Goal: Feedback & Contribution: Leave review/rating

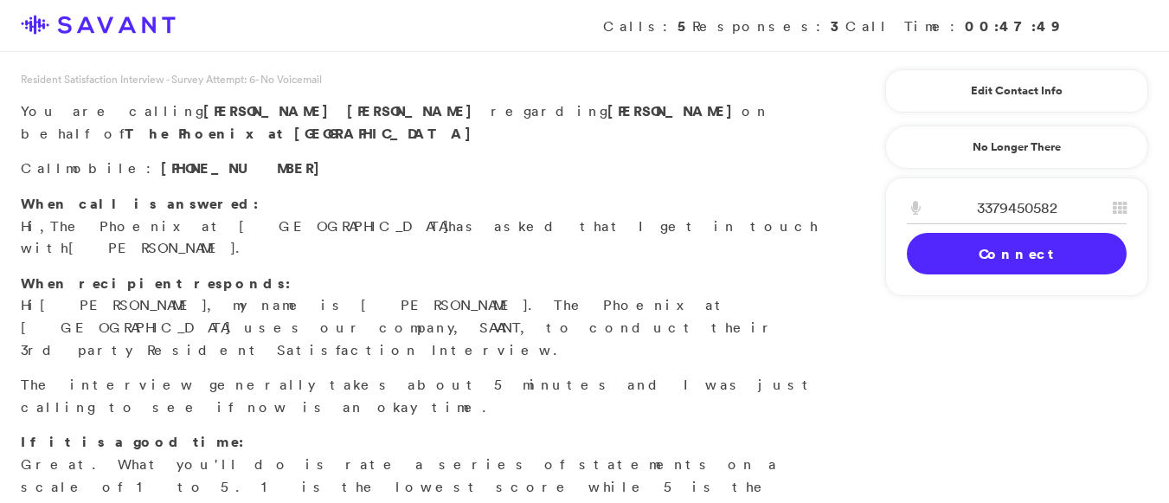
click at [1011, 252] on link "Connect" at bounding box center [1017, 254] width 220 height 42
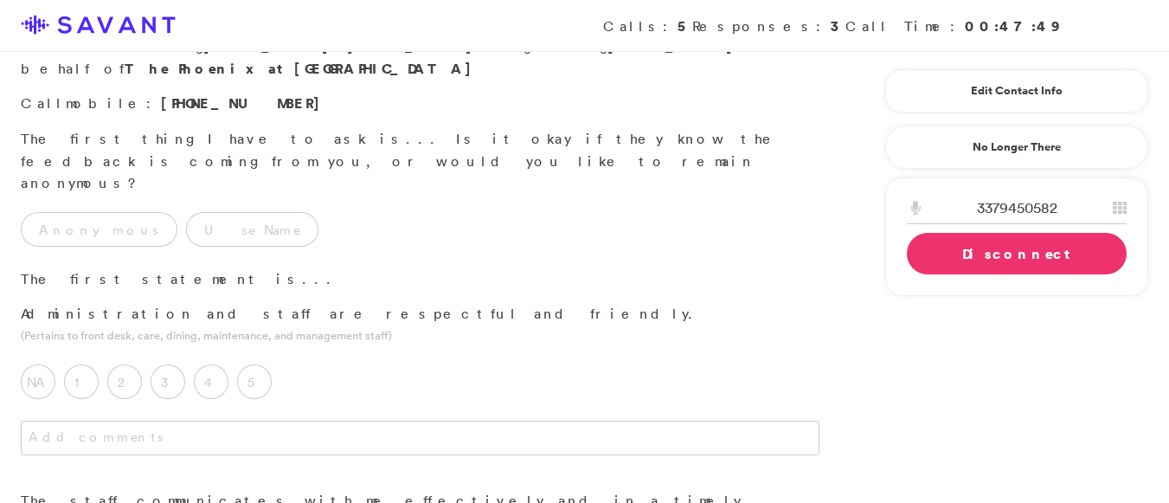
scroll to position [61, 0]
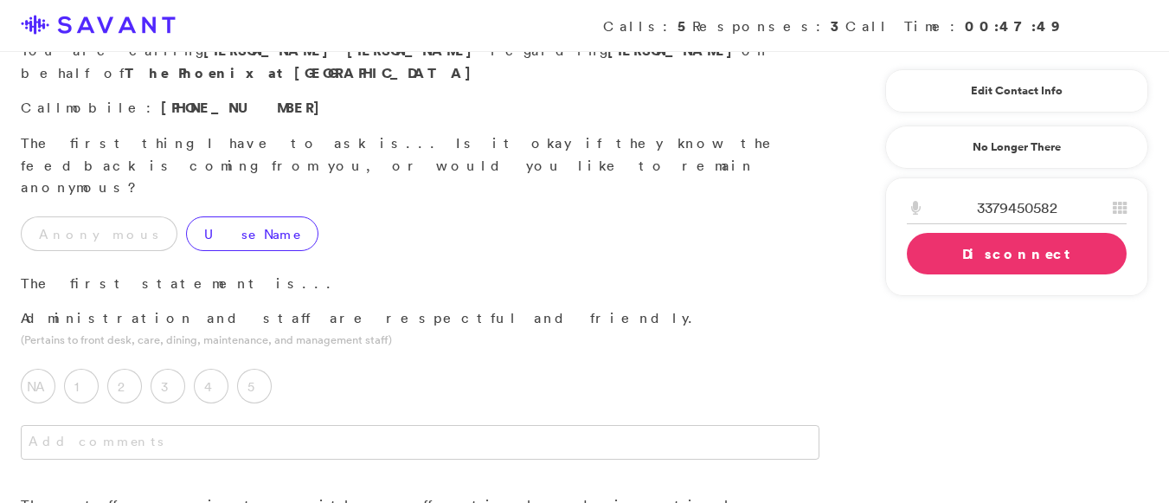
click at [186, 216] on label "Use Name" at bounding box center [252, 233] width 132 height 35
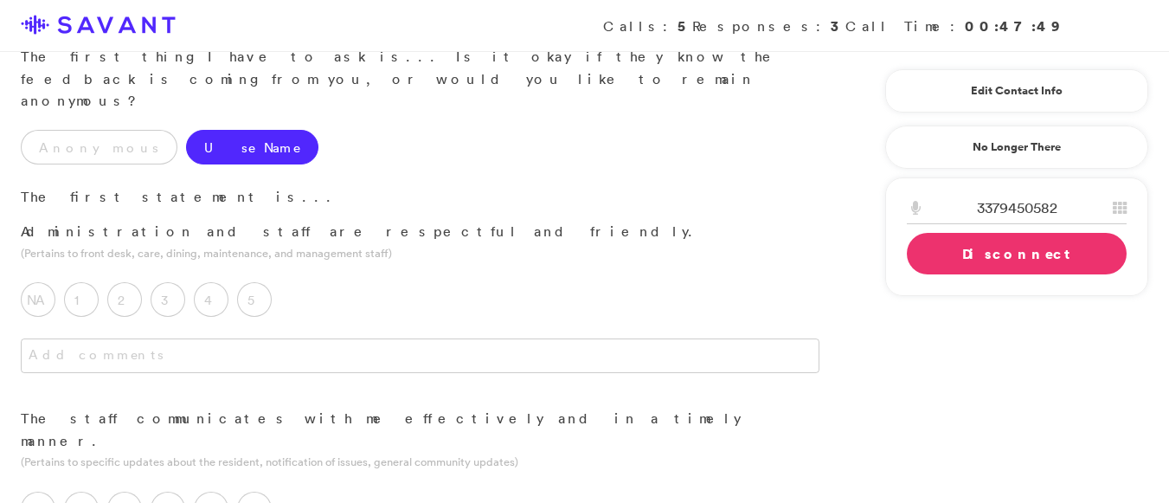
scroll to position [156, 0]
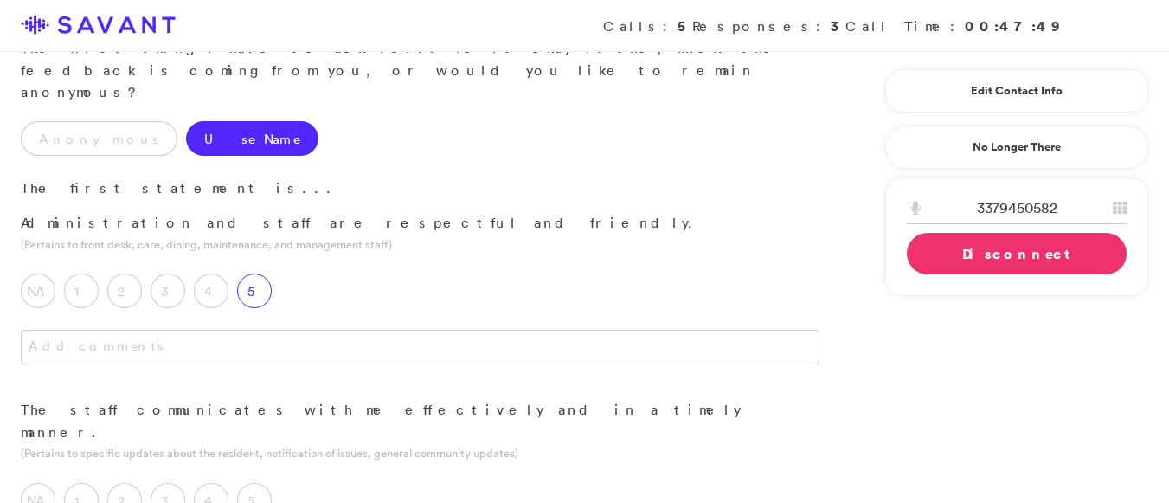
click at [254, 274] on label "5" at bounding box center [254, 291] width 35 height 35
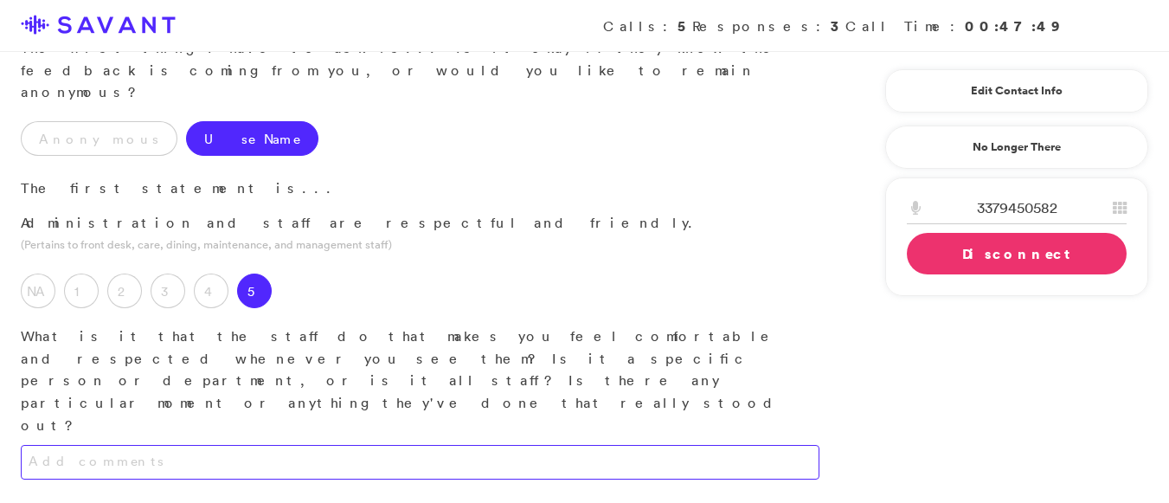
click at [258, 445] on textarea at bounding box center [420, 462] width 799 height 35
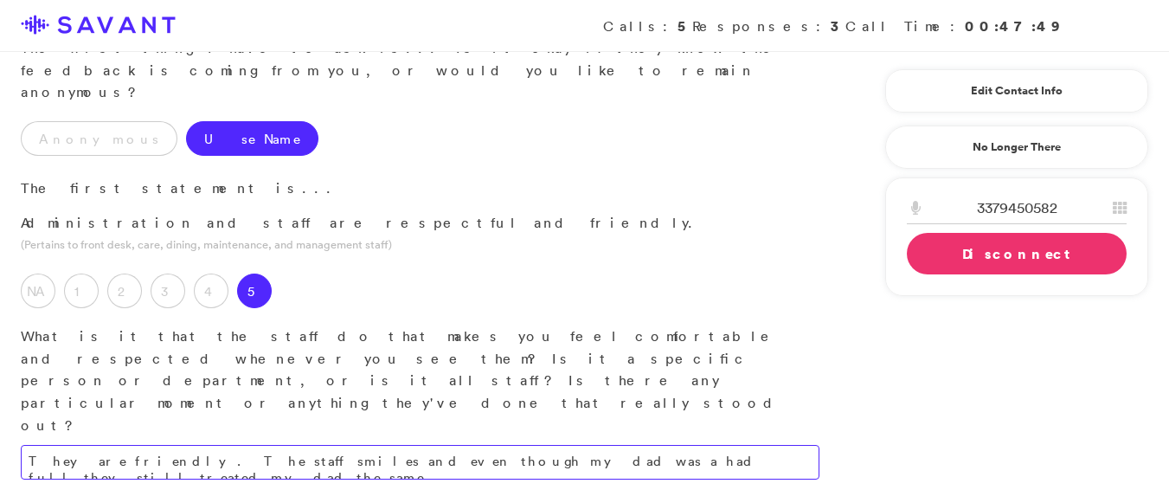
click at [656, 445] on textarea "They are friendly. The staff smiles and even though my dad was a had full they …" at bounding box center [420, 462] width 799 height 35
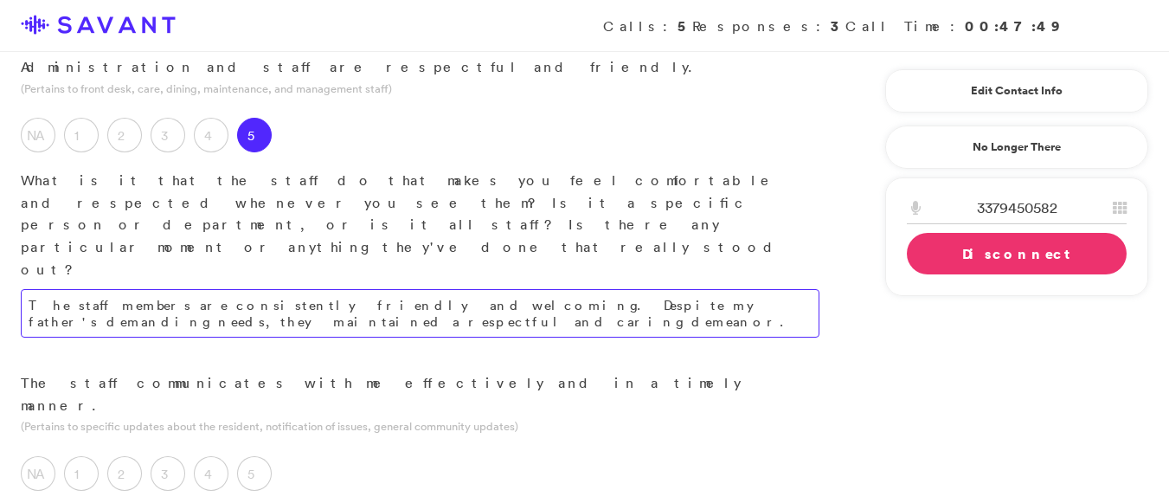
scroll to position [329, 0]
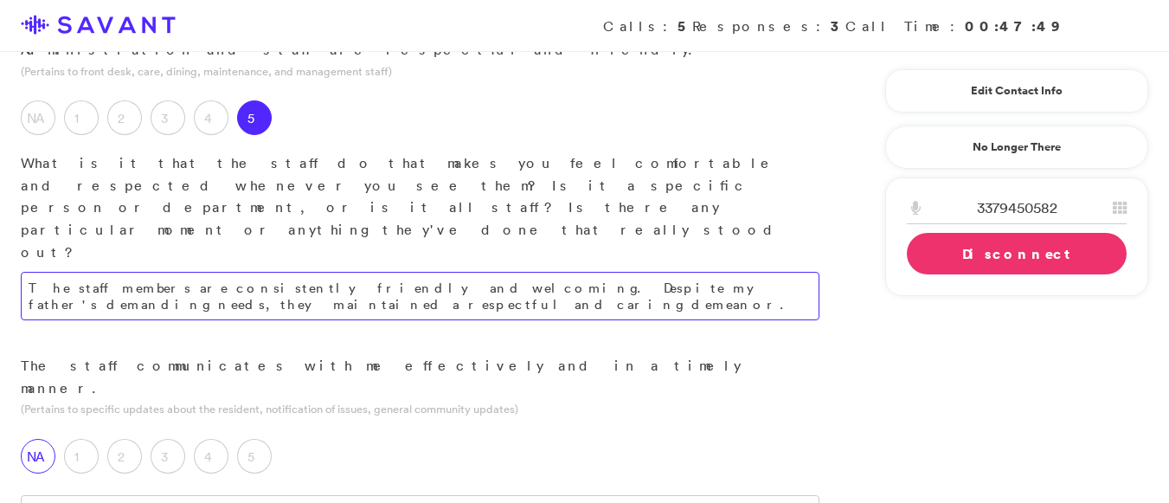
type textarea "The staff members are consistently friendly and welcoming. Despite my father's …"
click at [25, 439] on label "NA" at bounding box center [38, 456] width 35 height 35
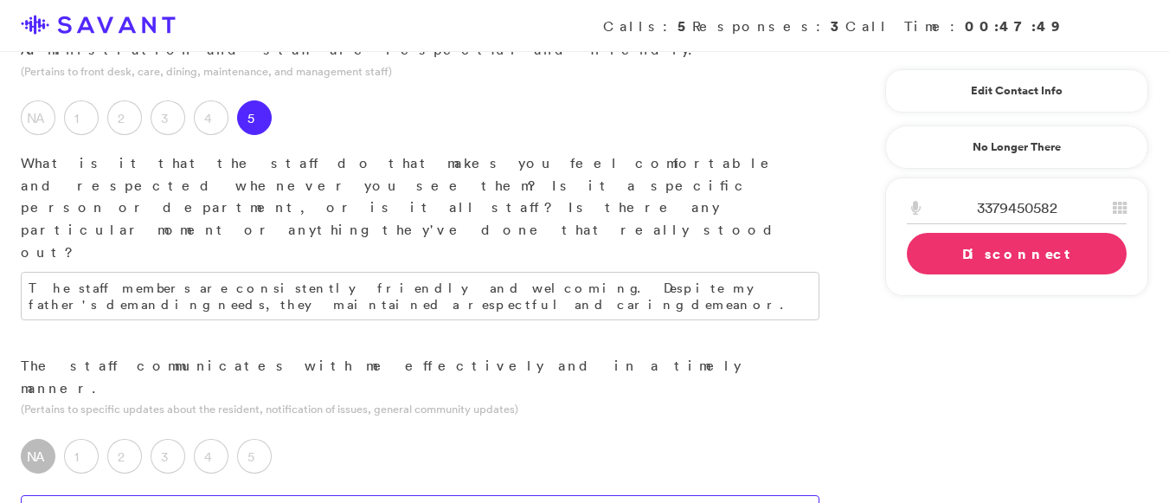
click at [92, 495] on textarea at bounding box center [420, 512] width 799 height 35
type textarea "I did not initiate contact to inquire about their needs or concerns."
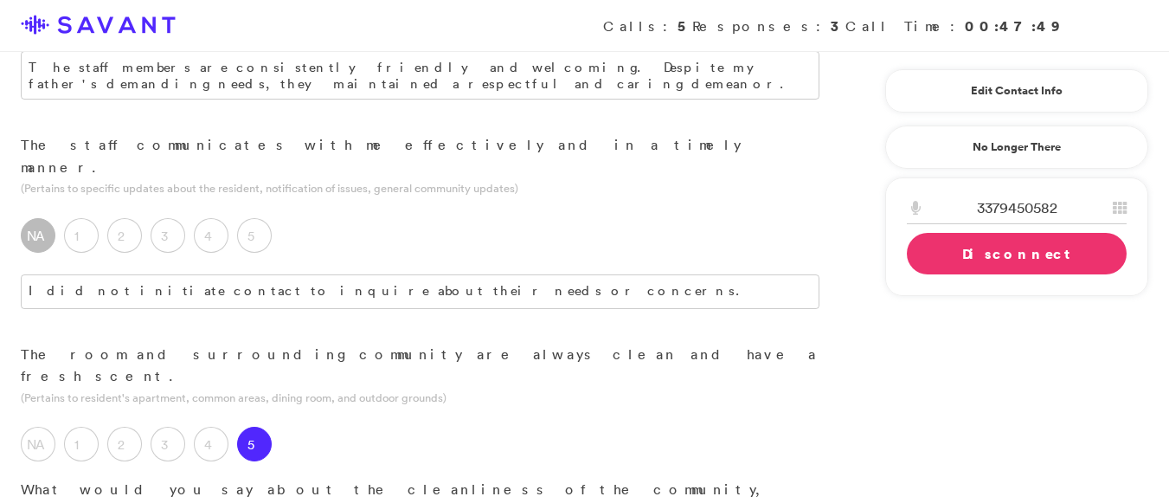
scroll to position [563, 0]
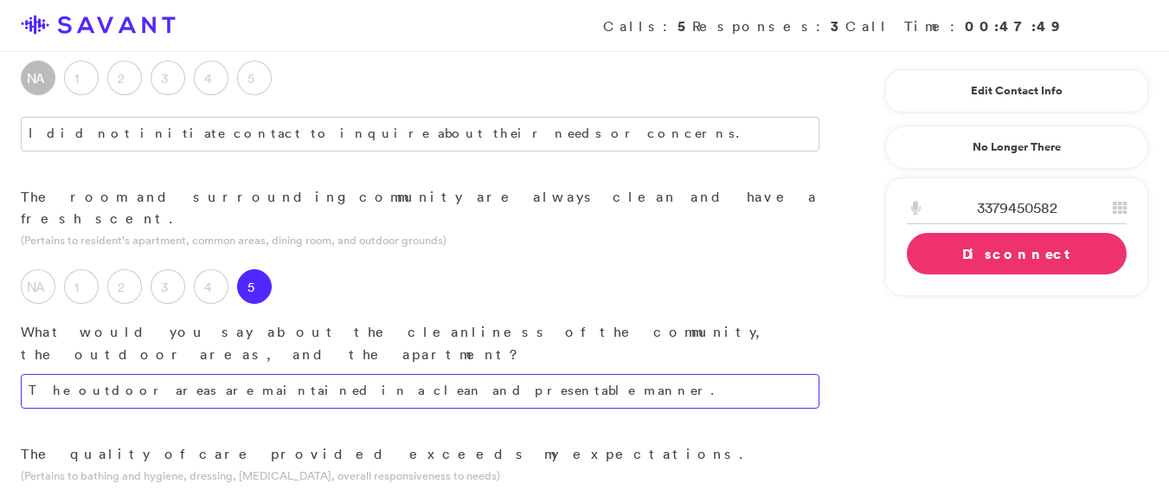
scroll to position [752, 0]
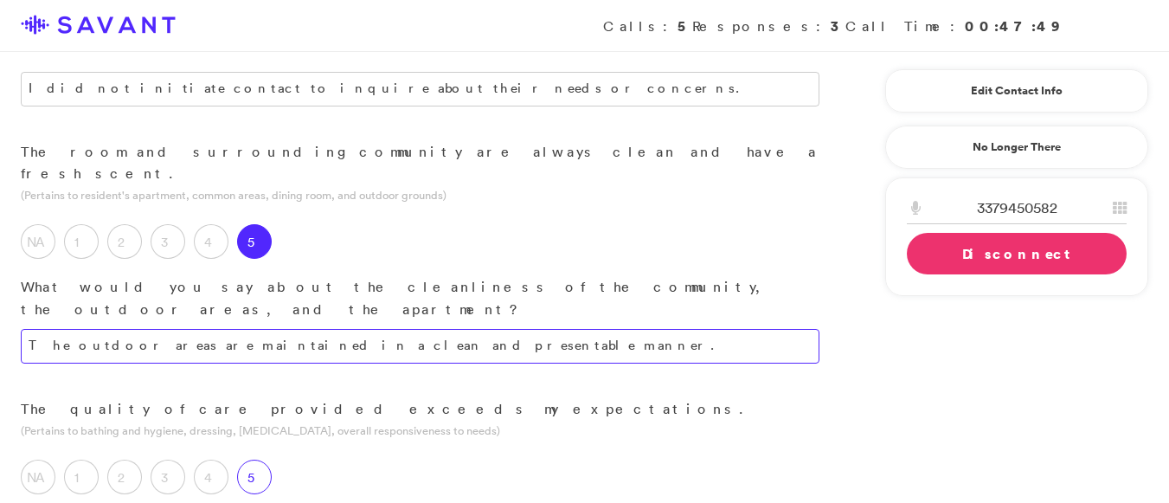
type textarea "The outdoor areas are maintained in a clean and presentable manner."
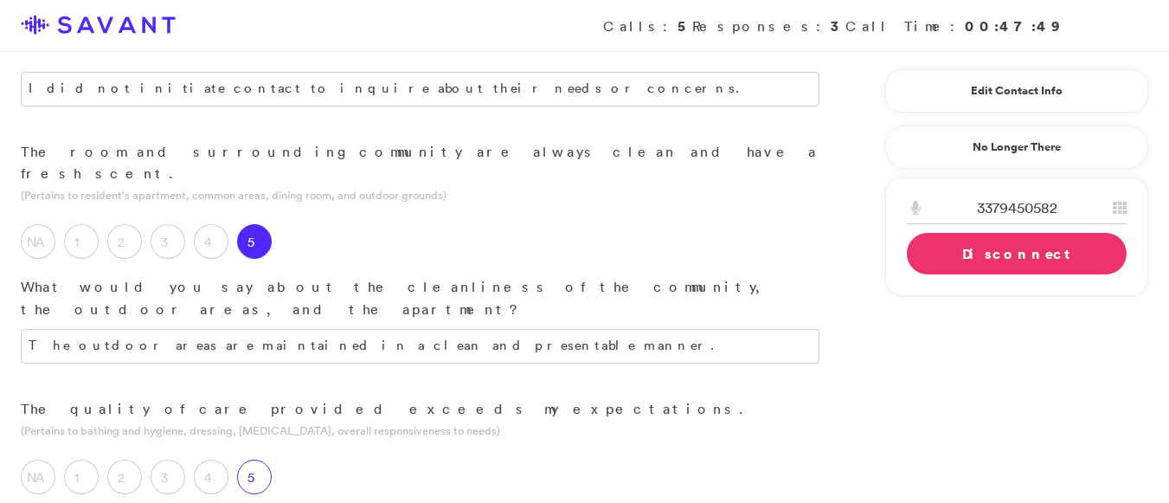
click at [259, 460] on label "5" at bounding box center [254, 477] width 35 height 35
drag, startPoint x: 762, startPoint y: 28, endPoint x: 488, endPoint y: 117, distance: 287.7
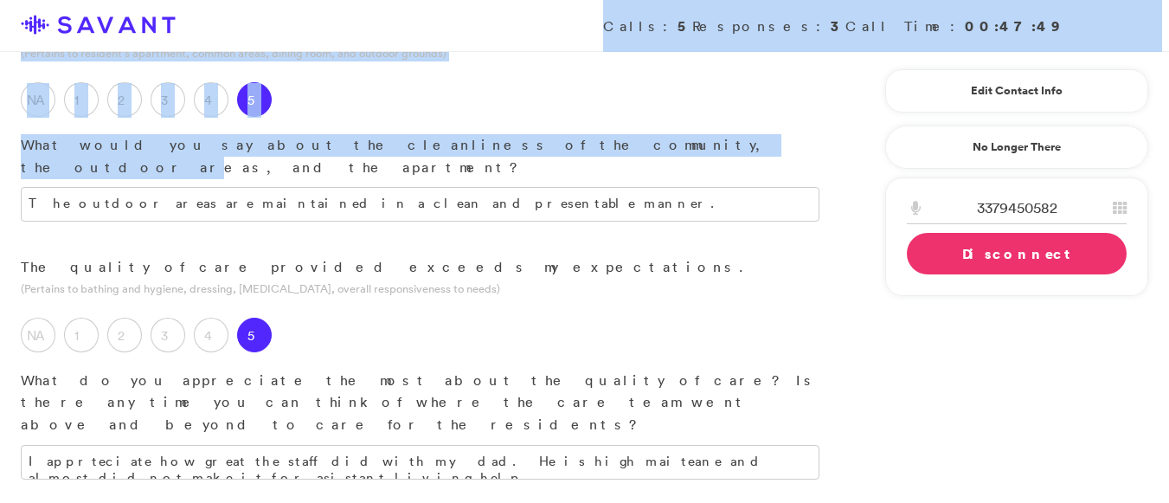
scroll to position [899, 0]
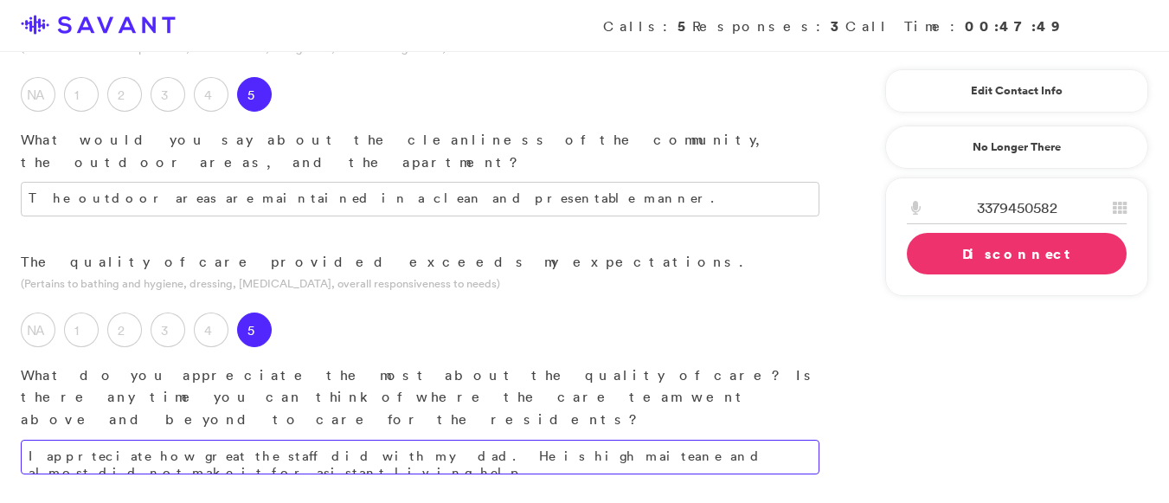
click at [734, 440] on textarea "I apprteciate how great the staff did with my dad. He is high maiteane and almo…" at bounding box center [420, 457] width 799 height 35
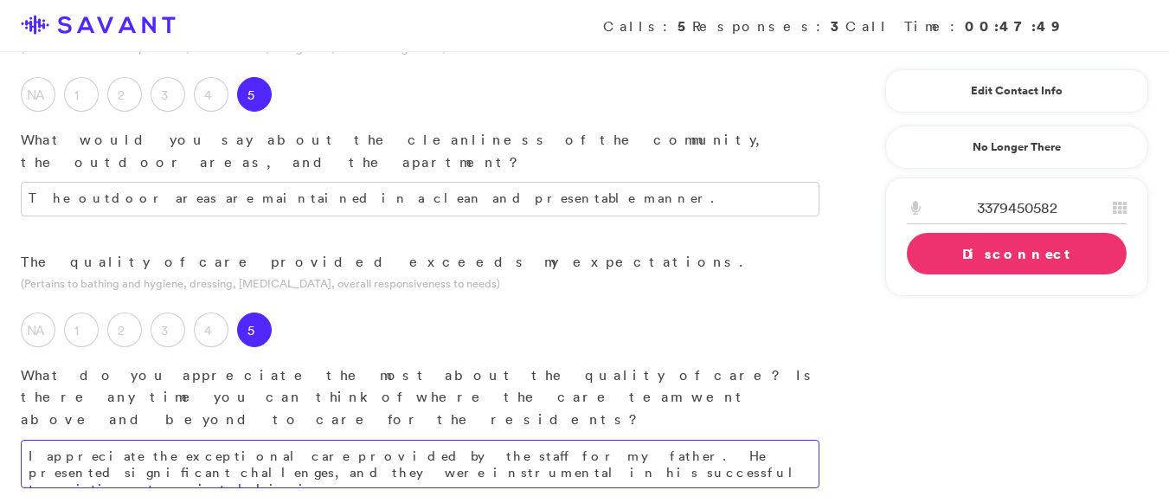
type textarea "I appreciate the exceptional care provided by the staff for my father. He prese…"
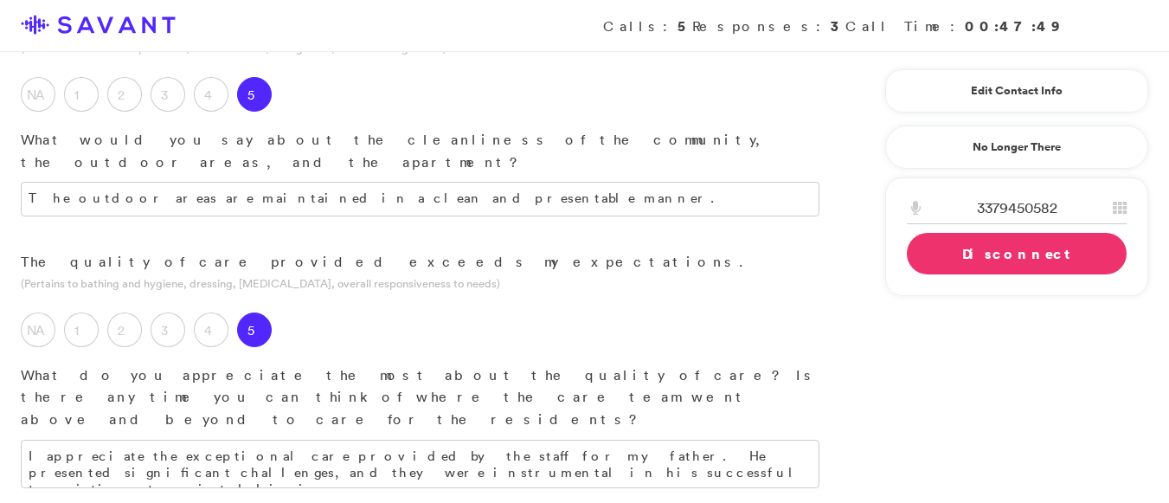
type textarea "H"
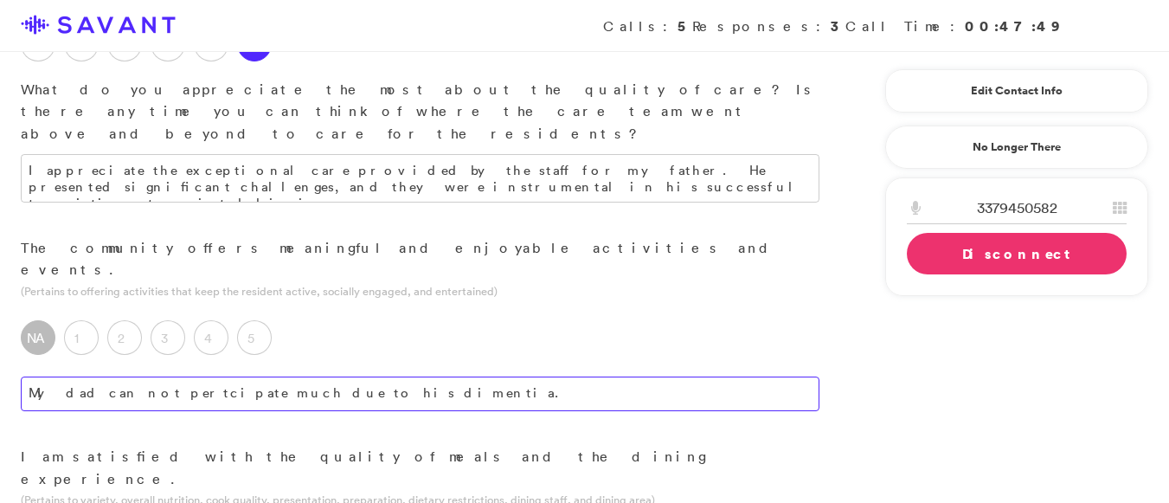
scroll to position [1189, 0]
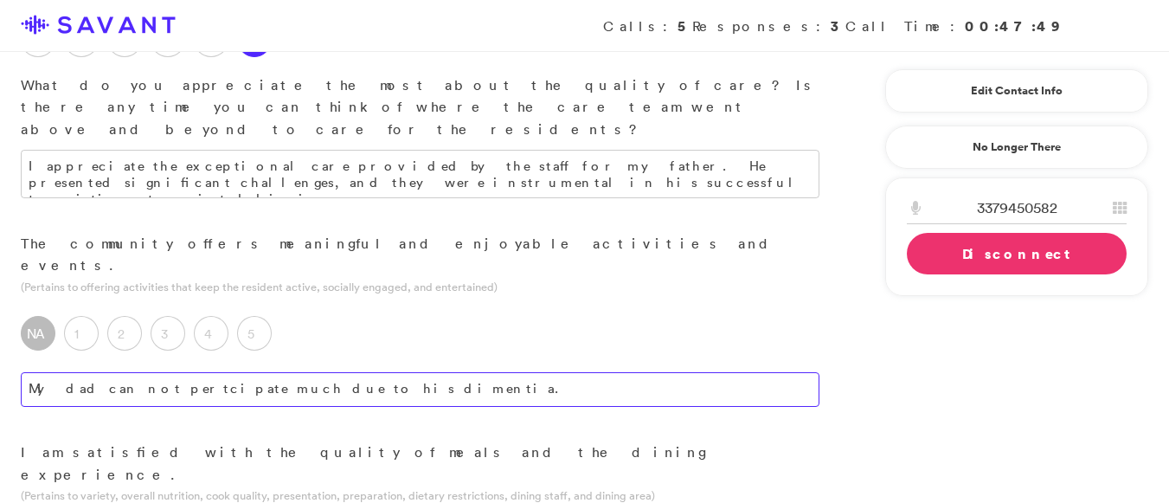
click at [513, 372] on textarea "My dad can not pertcipate much due to his dimentia." at bounding box center [420, 389] width 799 height 35
type textarea "My father's [MEDICAL_DATA], due to [MEDICAL_DATA], limits his ability to fully …"
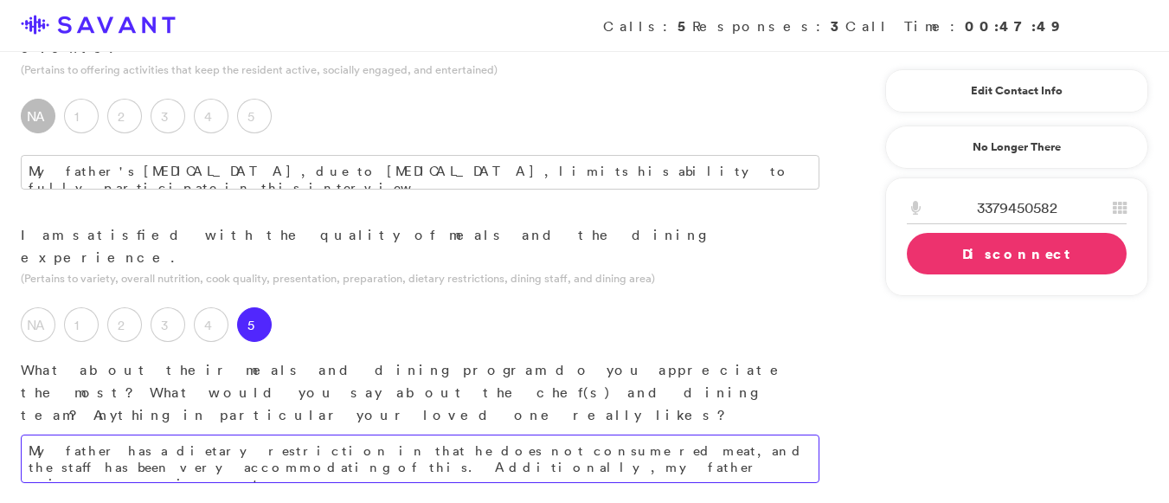
scroll to position [1411, 0]
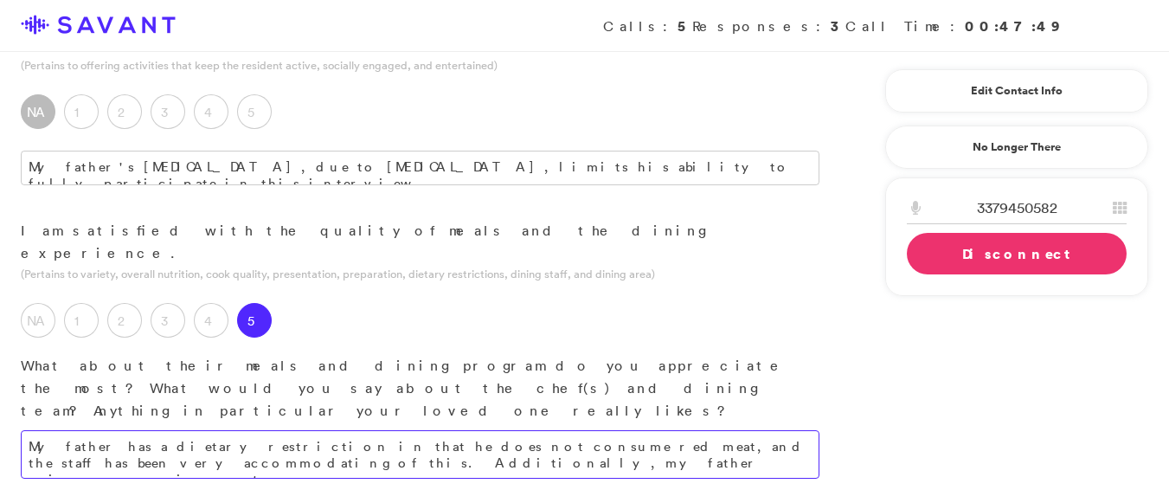
type textarea "My father has a dietary restriction in that he does not consume red meat, and t…"
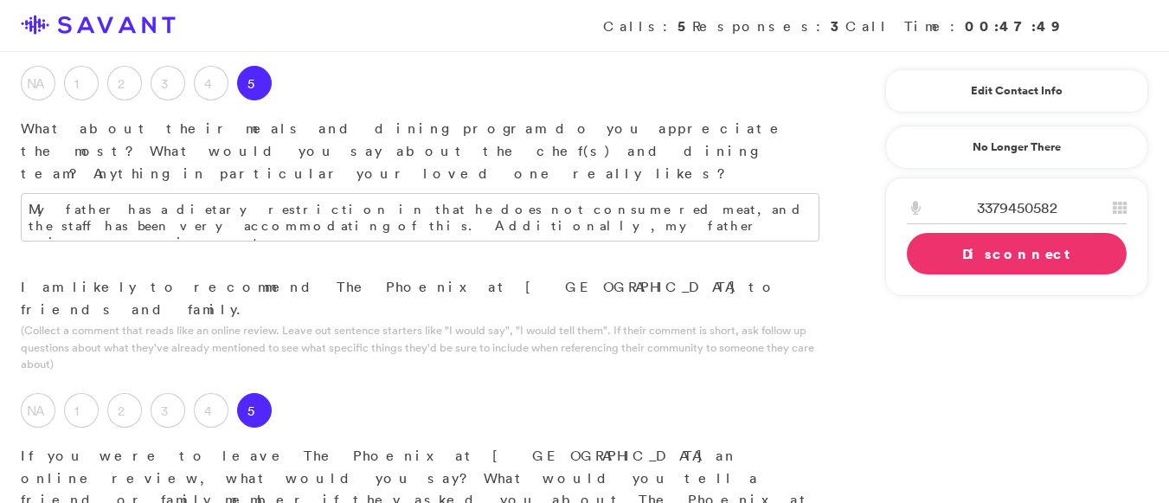
scroll to position [1658, 0]
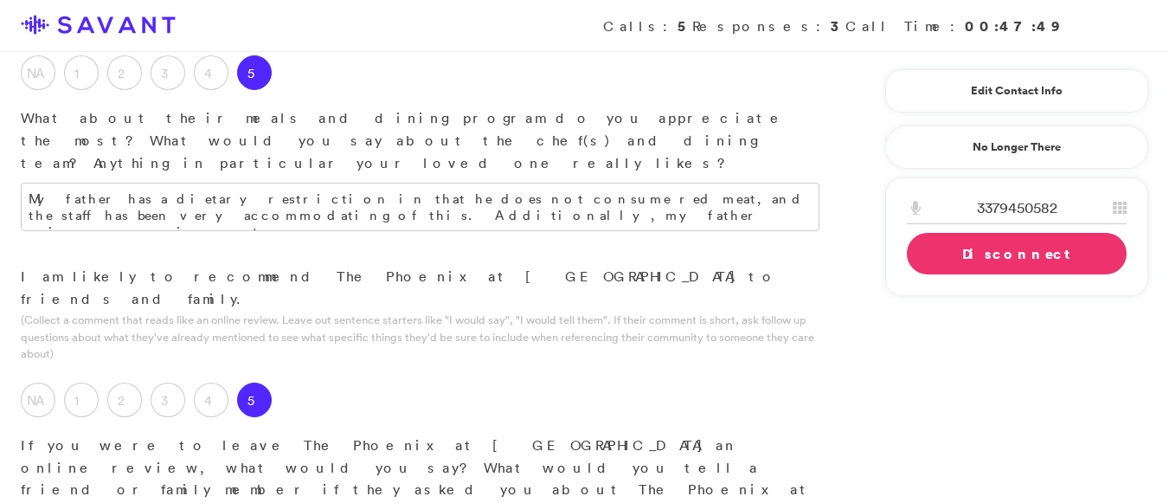
type textarea "The community fosters a welcoming environment, and the residents are exceptiona…"
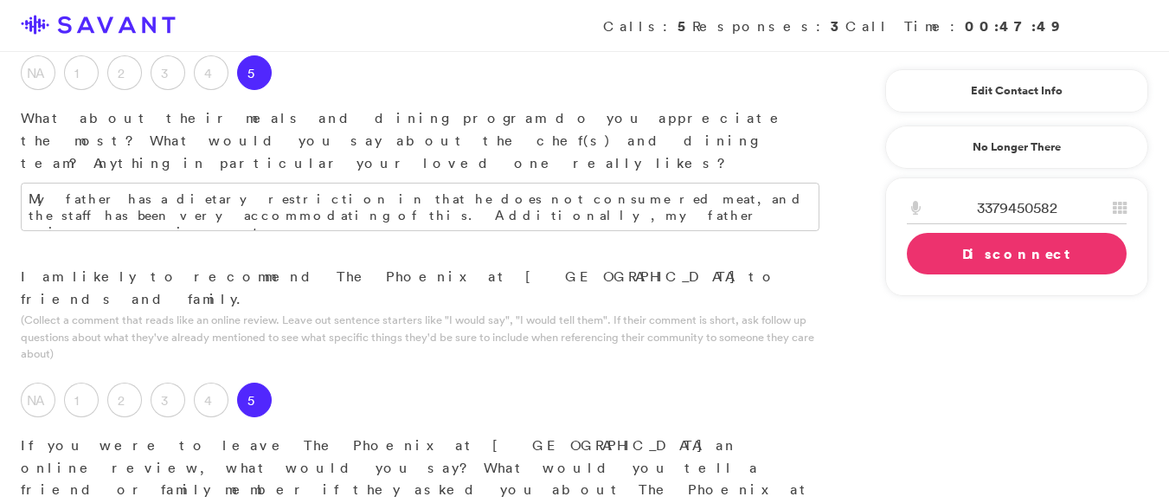
type textarea "I love how receptive the community was to my dad and the staff was, and is so a…"
type textarea "The community could enhance its dining options by offering a wider variety of m…"
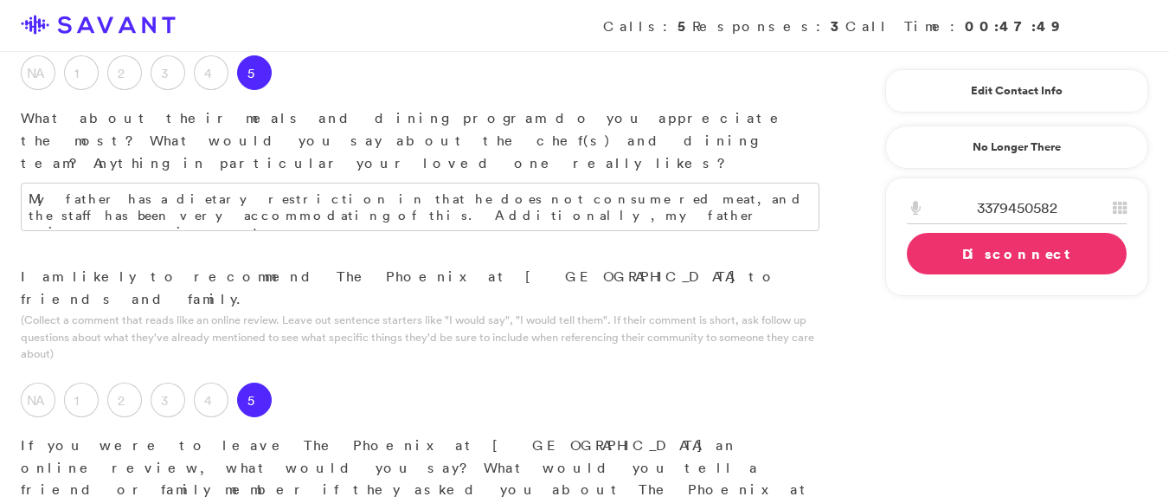
click at [959, 252] on link "Disconnect" at bounding box center [1017, 254] width 220 height 42
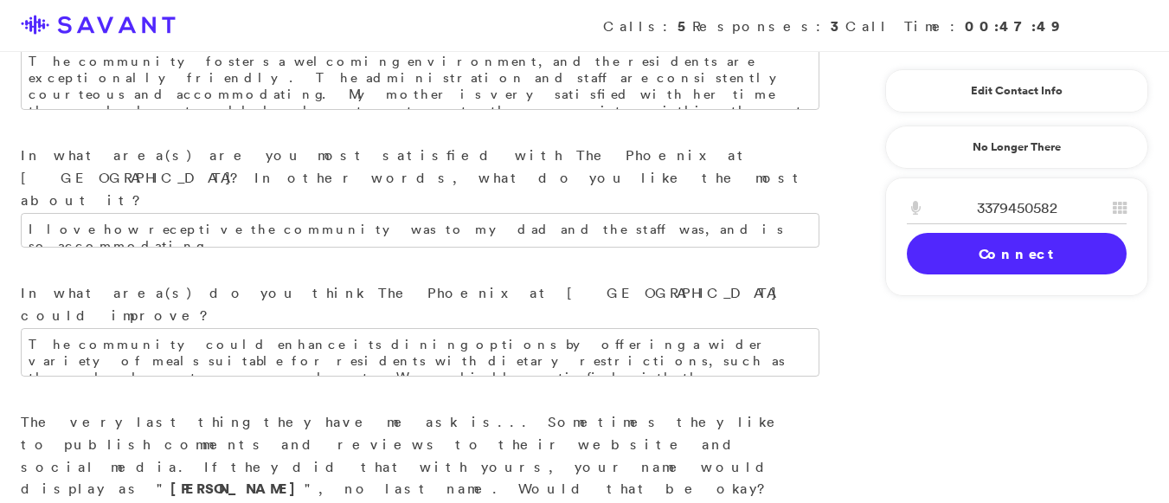
scroll to position [2165, 0]
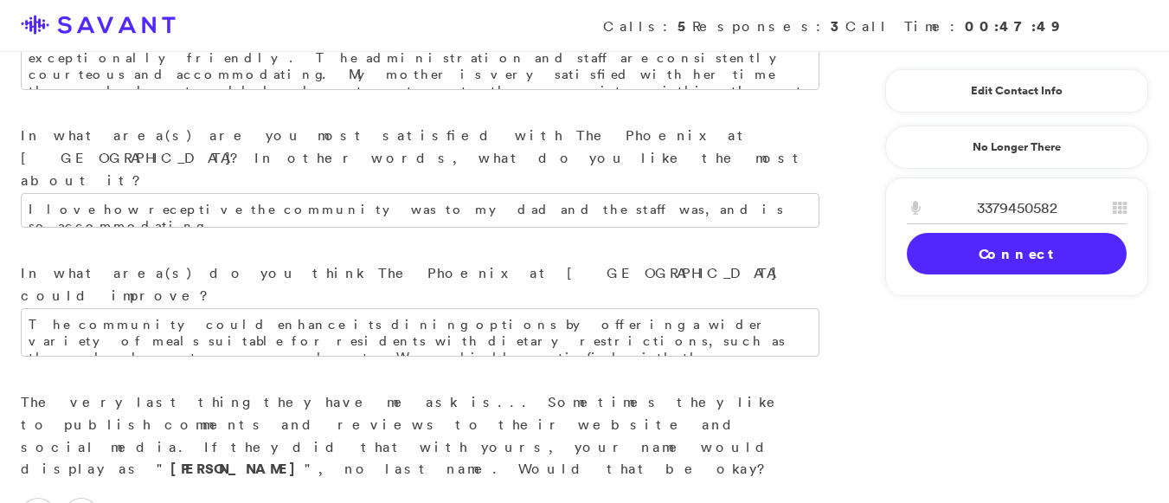
click at [994, 202] on input "3379450582" at bounding box center [1017, 208] width 220 height 32
